Goal: Task Accomplishment & Management: Manage account settings

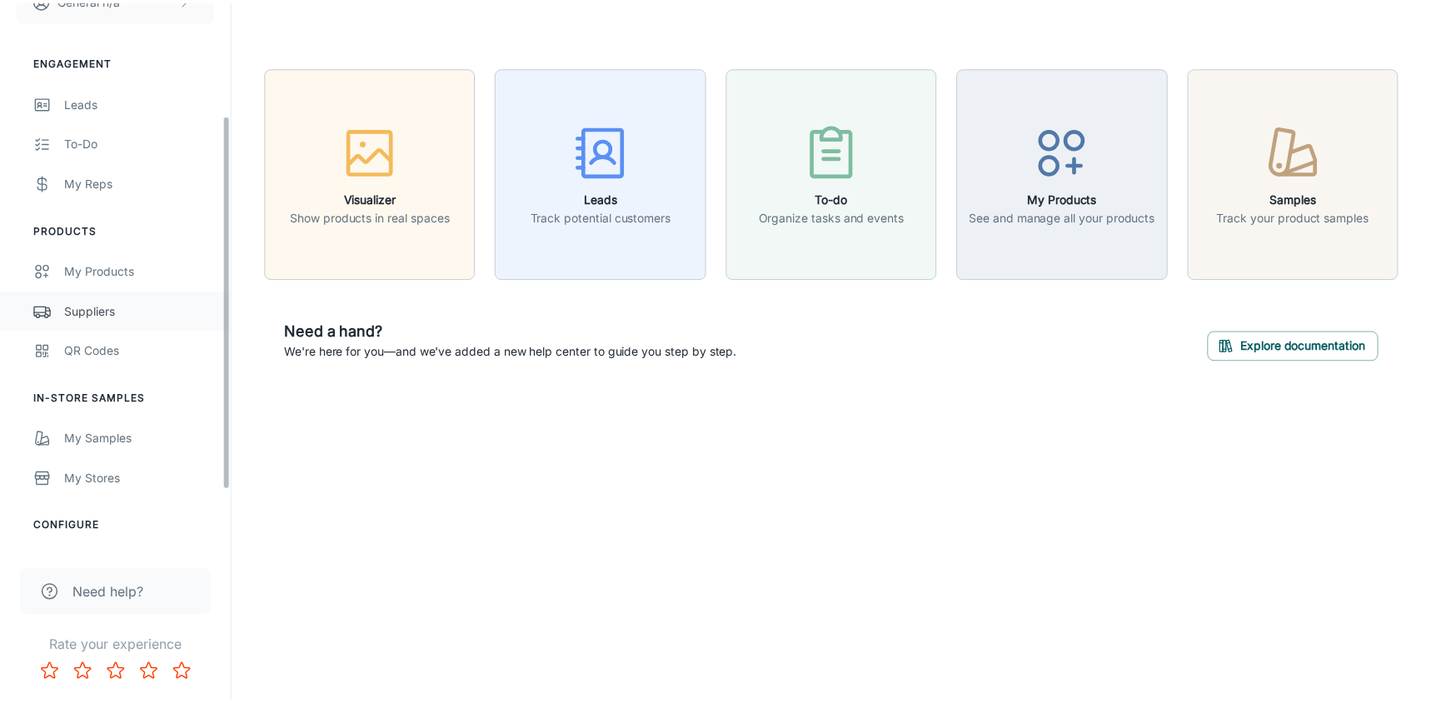
scroll to position [250, 0]
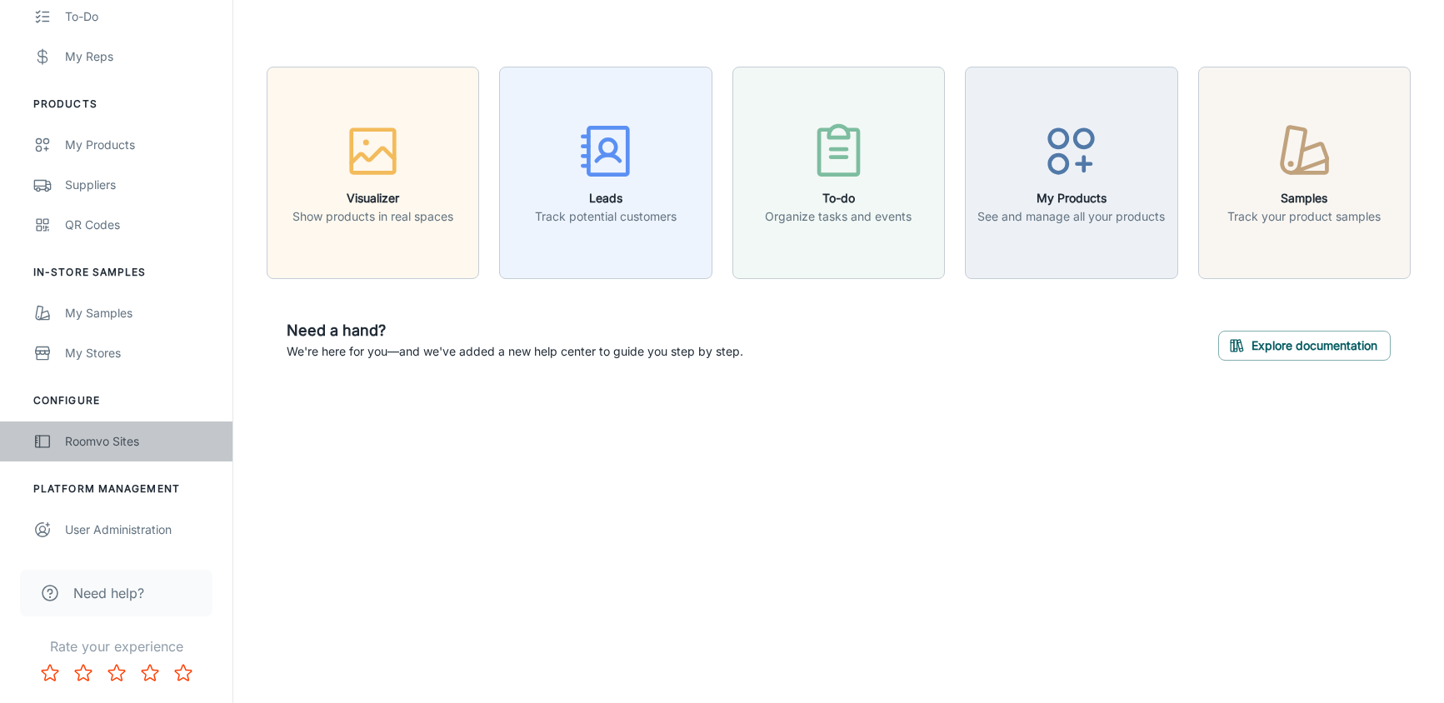
click at [108, 435] on div "Roomvo Sites" at bounding box center [140, 441] width 151 height 18
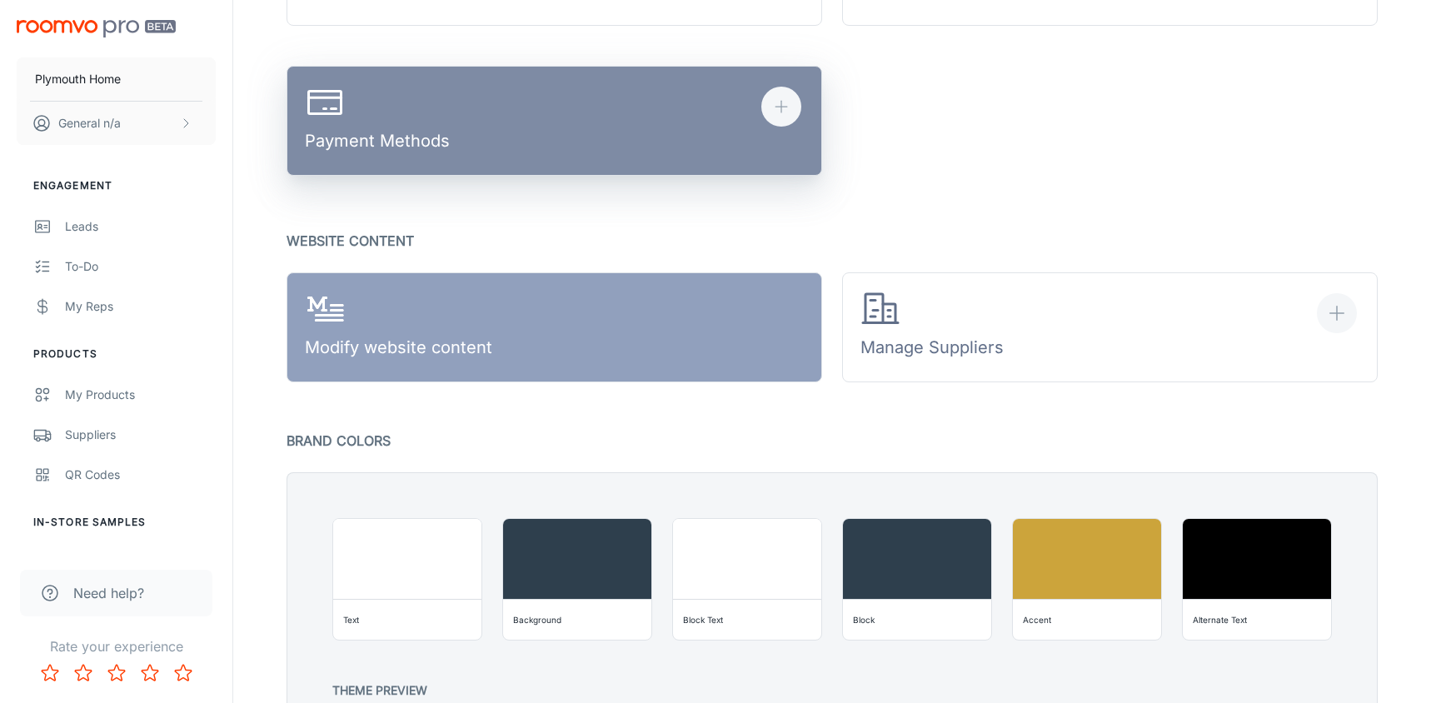
scroll to position [916, 0]
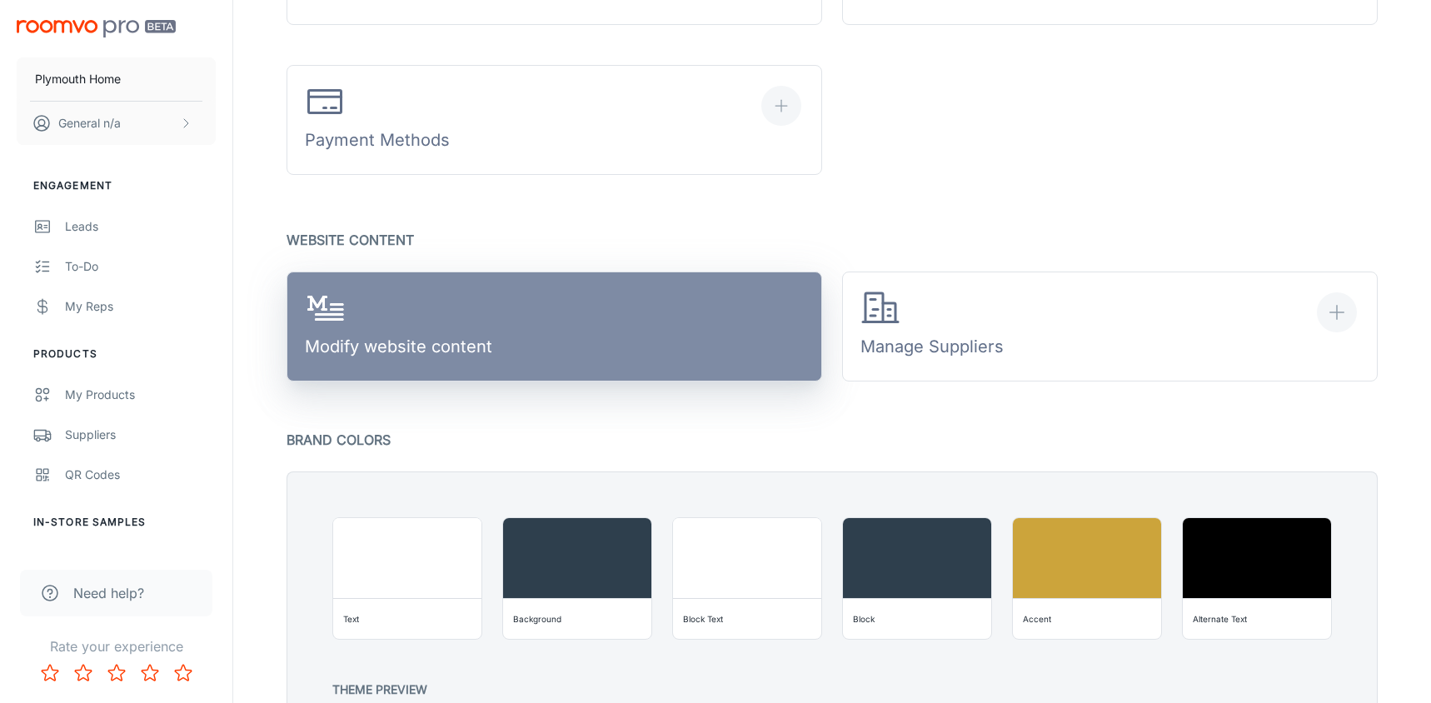
click at [714, 346] on link "Modify website content" at bounding box center [555, 327] width 536 height 110
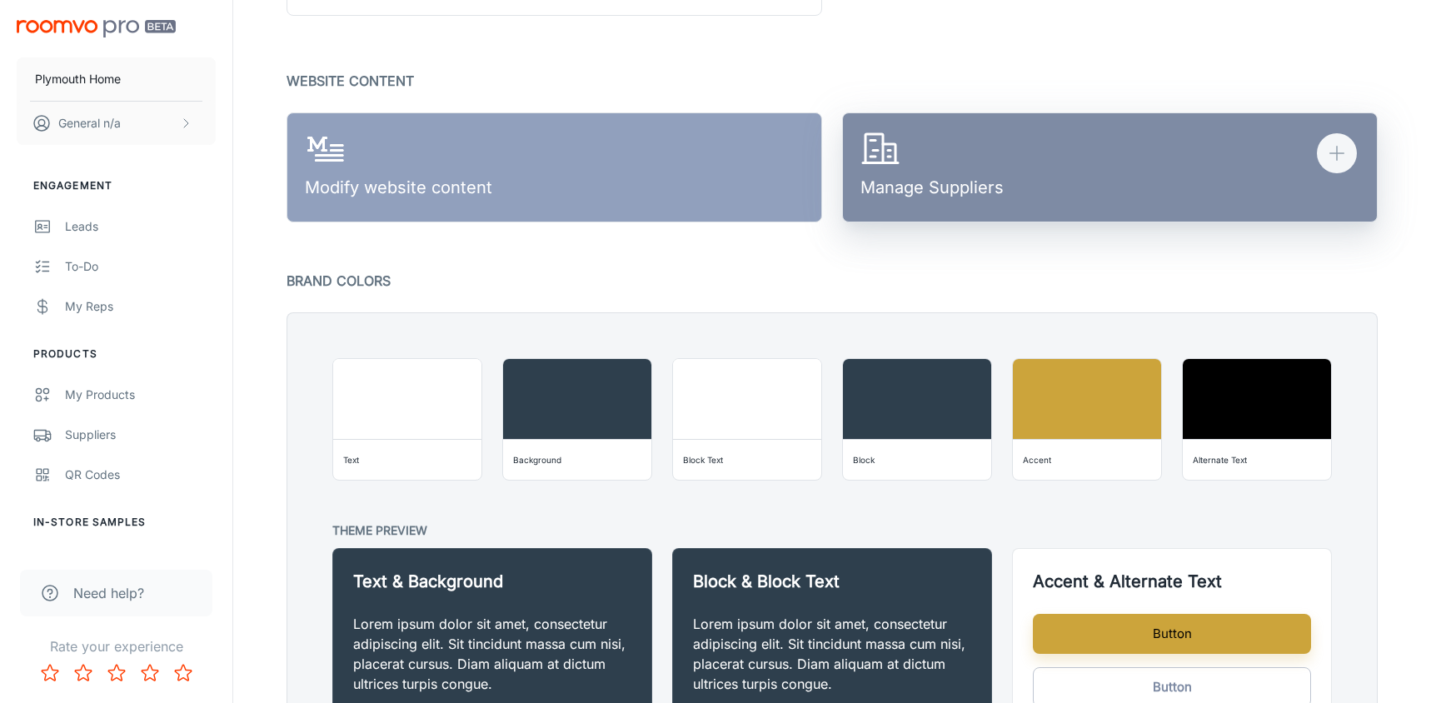
scroll to position [1083, 0]
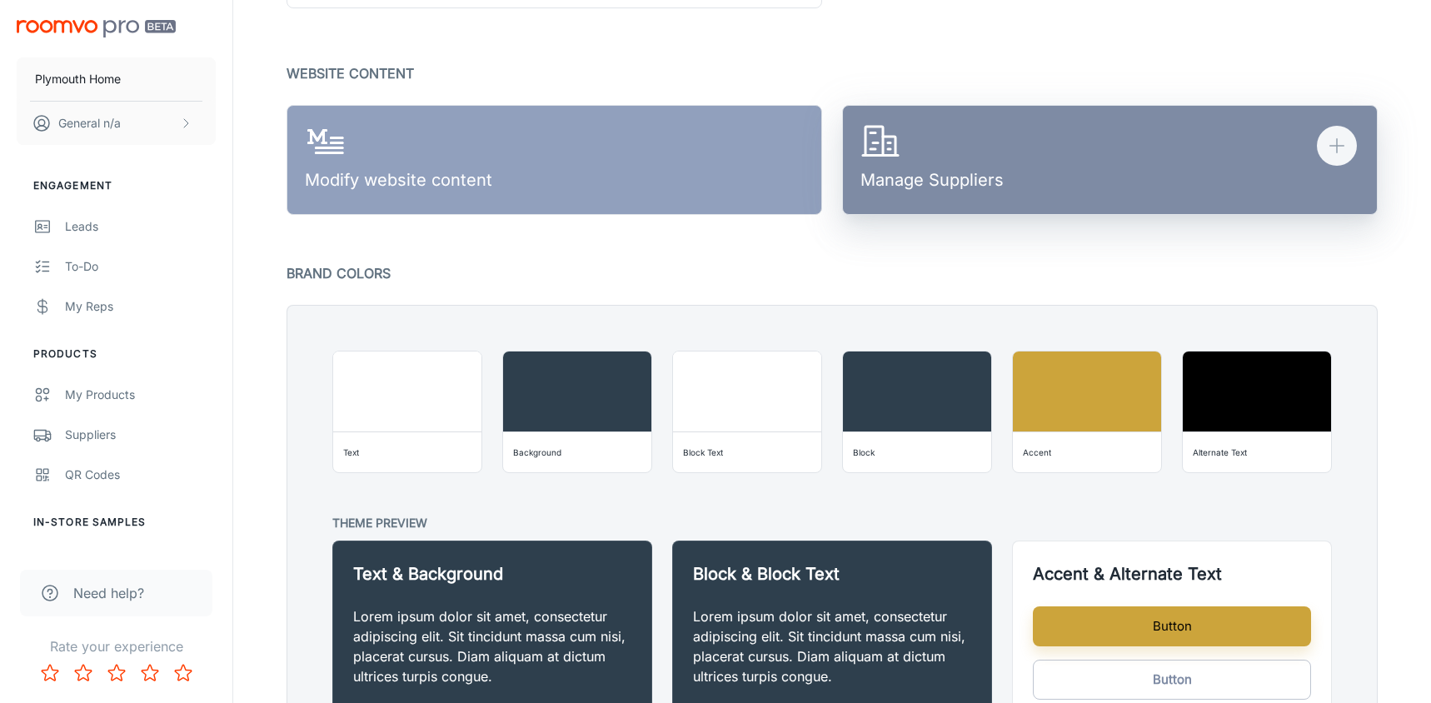
click at [1345, 143] on icon "button" at bounding box center [1337, 146] width 20 height 20
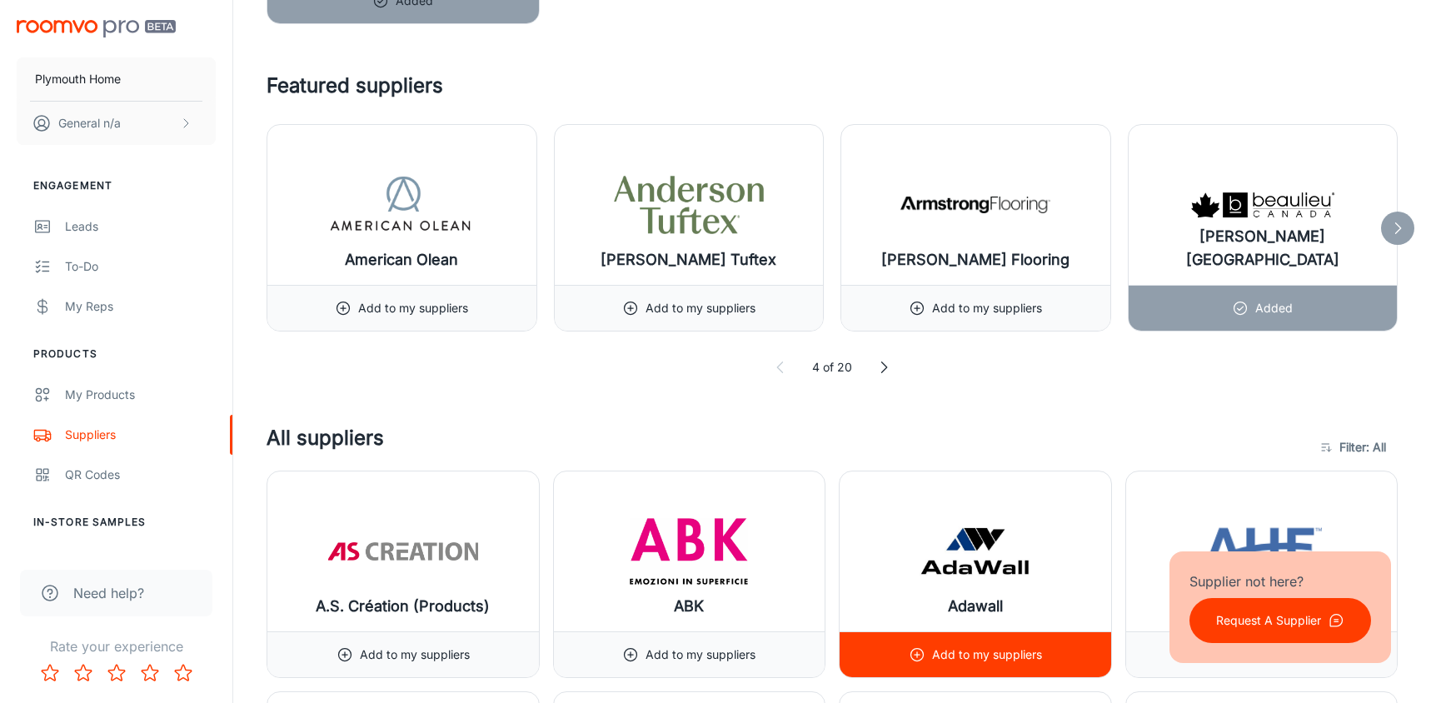
scroll to position [833, 0]
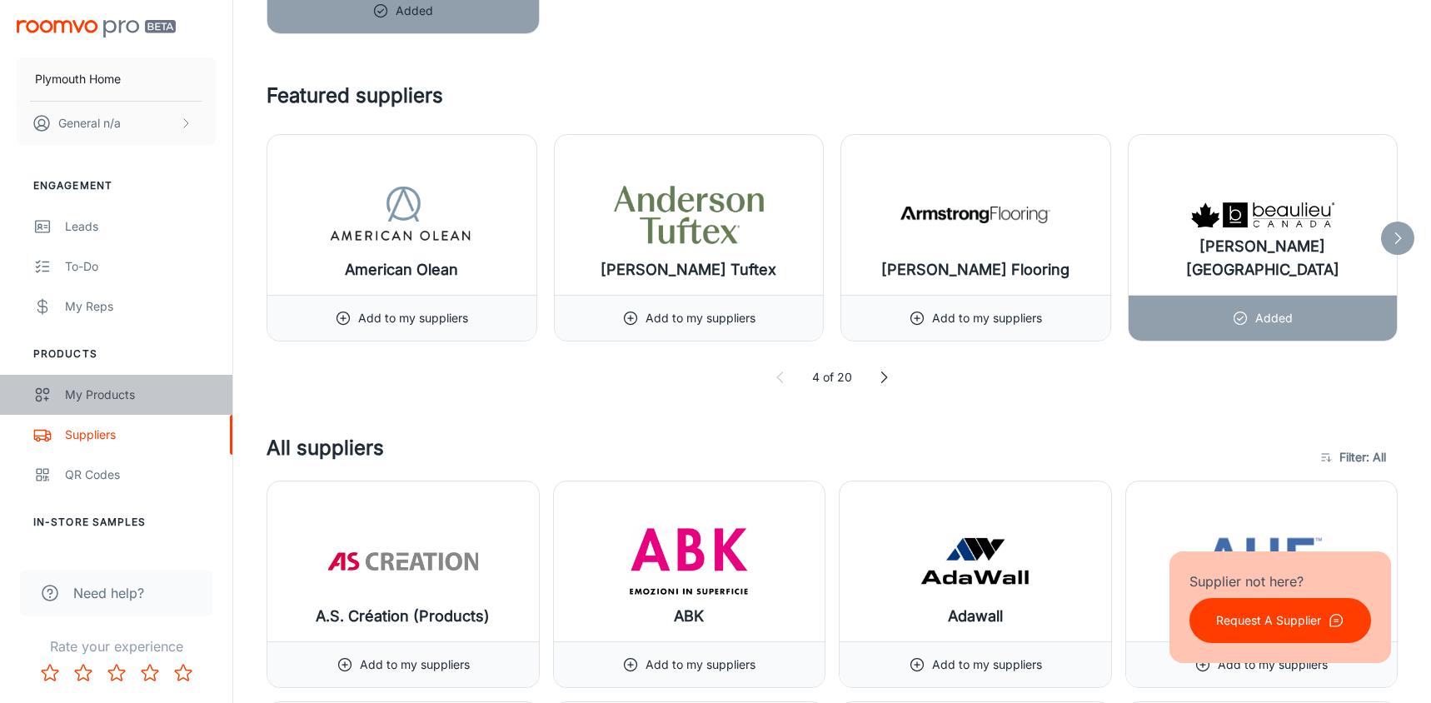
click at [106, 391] on div "My Products" at bounding box center [140, 395] width 151 height 18
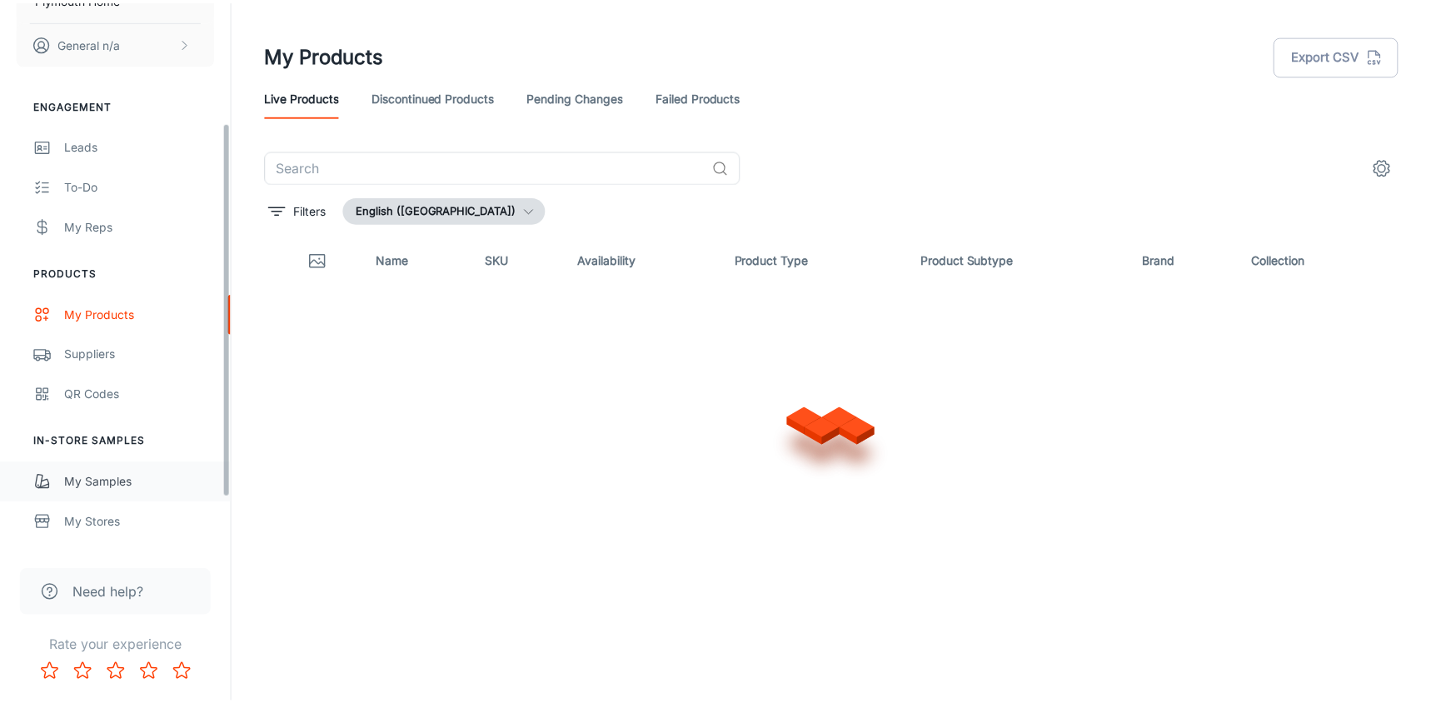
scroll to position [250, 0]
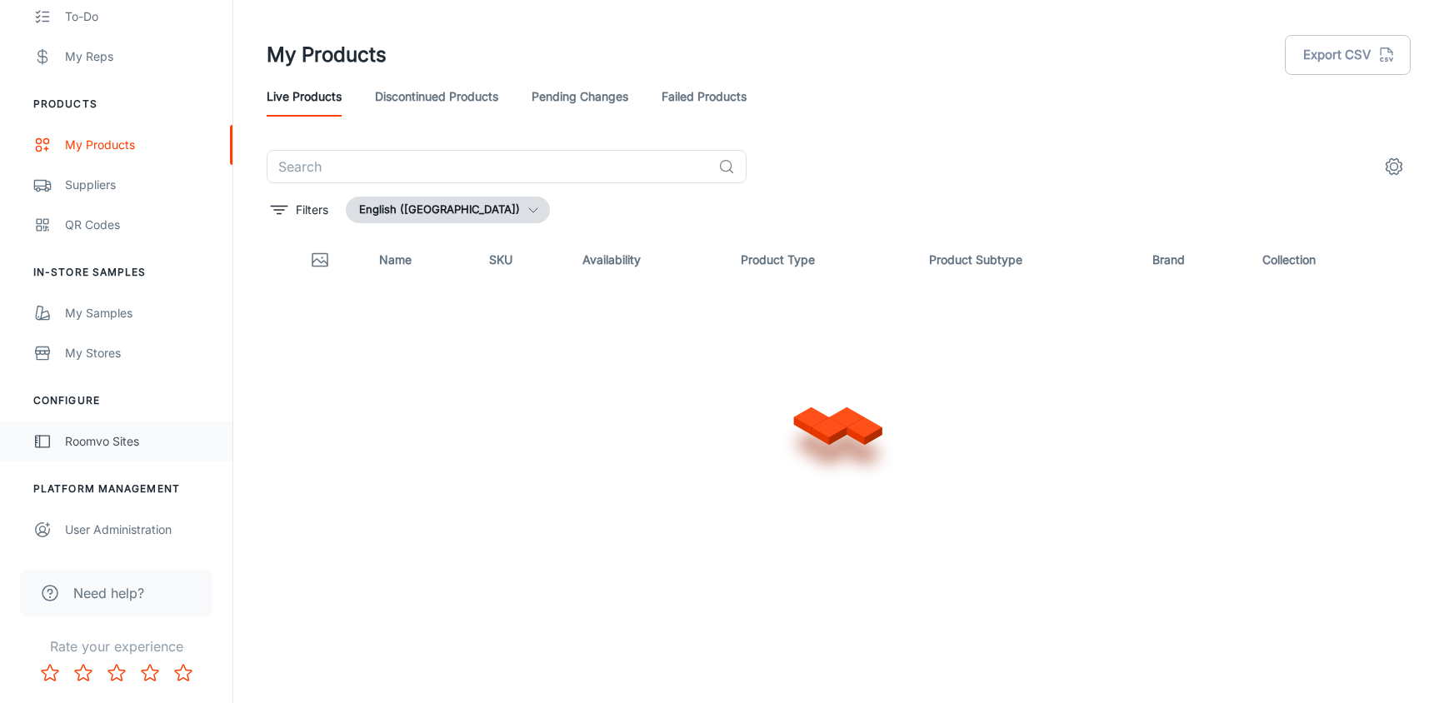
click at [109, 451] on link "Roomvo Sites" at bounding box center [116, 441] width 232 height 40
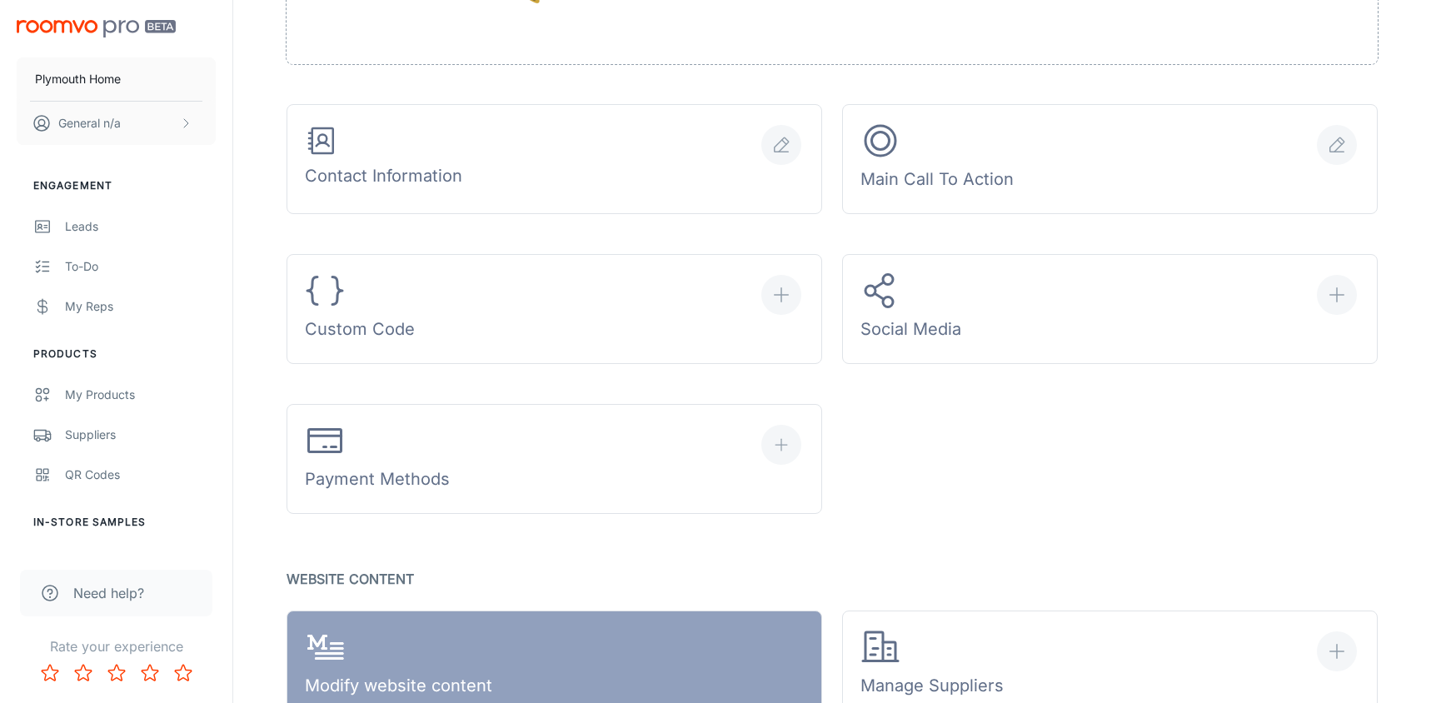
scroll to position [500, 0]
